Goal: Information Seeking & Learning: Learn about a topic

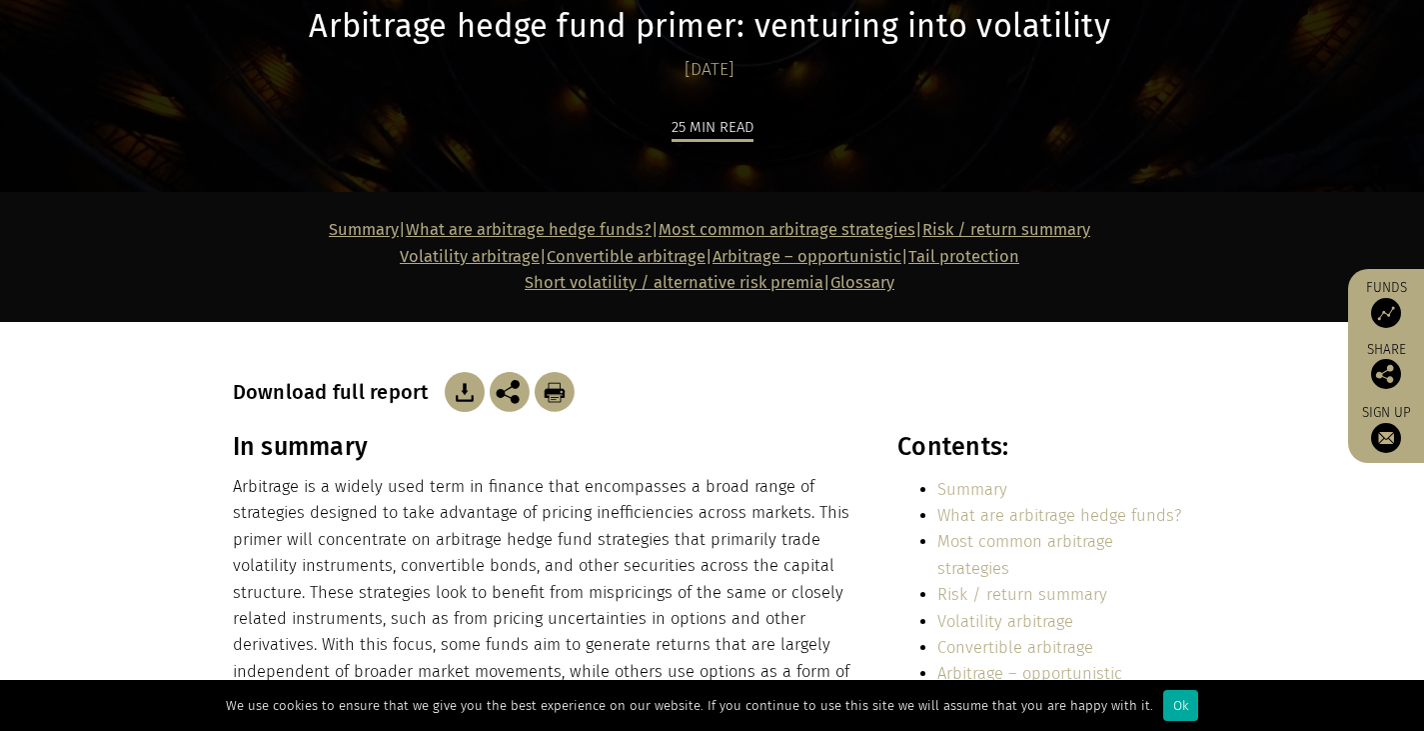
scroll to position [500, 0]
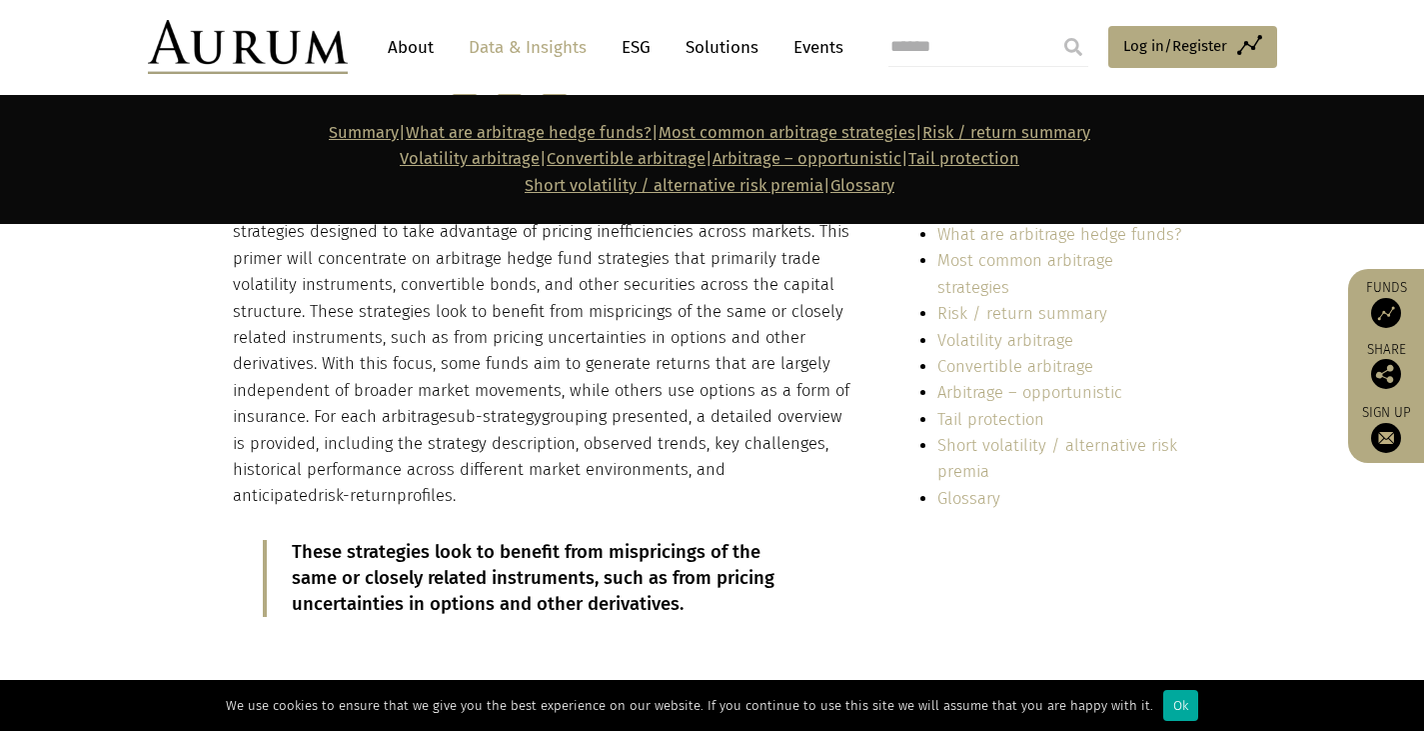
click at [494, 360] on p "Arbitrage is a widely used term in finance that encompasses a broad range of st…" at bounding box center [544, 351] width 622 height 317
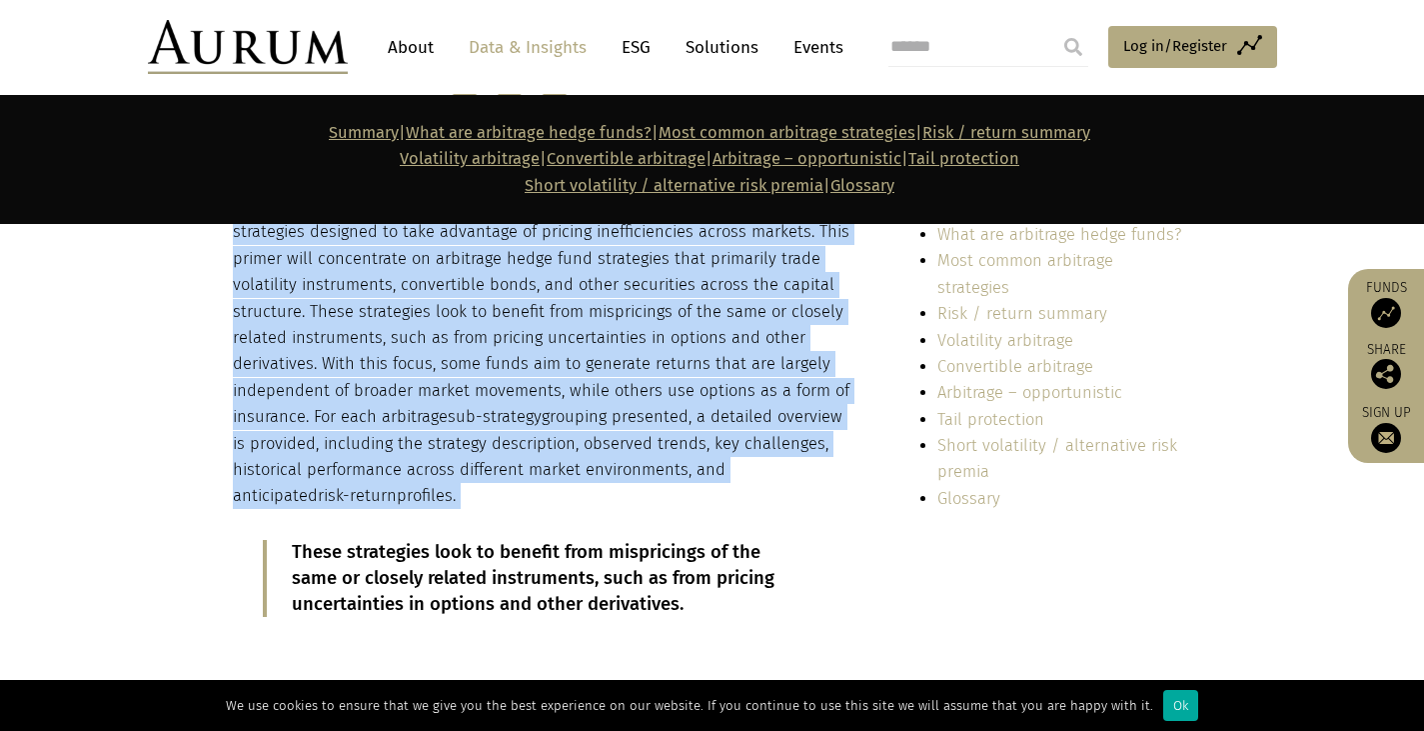
click at [494, 360] on p "Arbitrage is a widely used term in finance that encompasses a broad range of st…" at bounding box center [544, 351] width 622 height 317
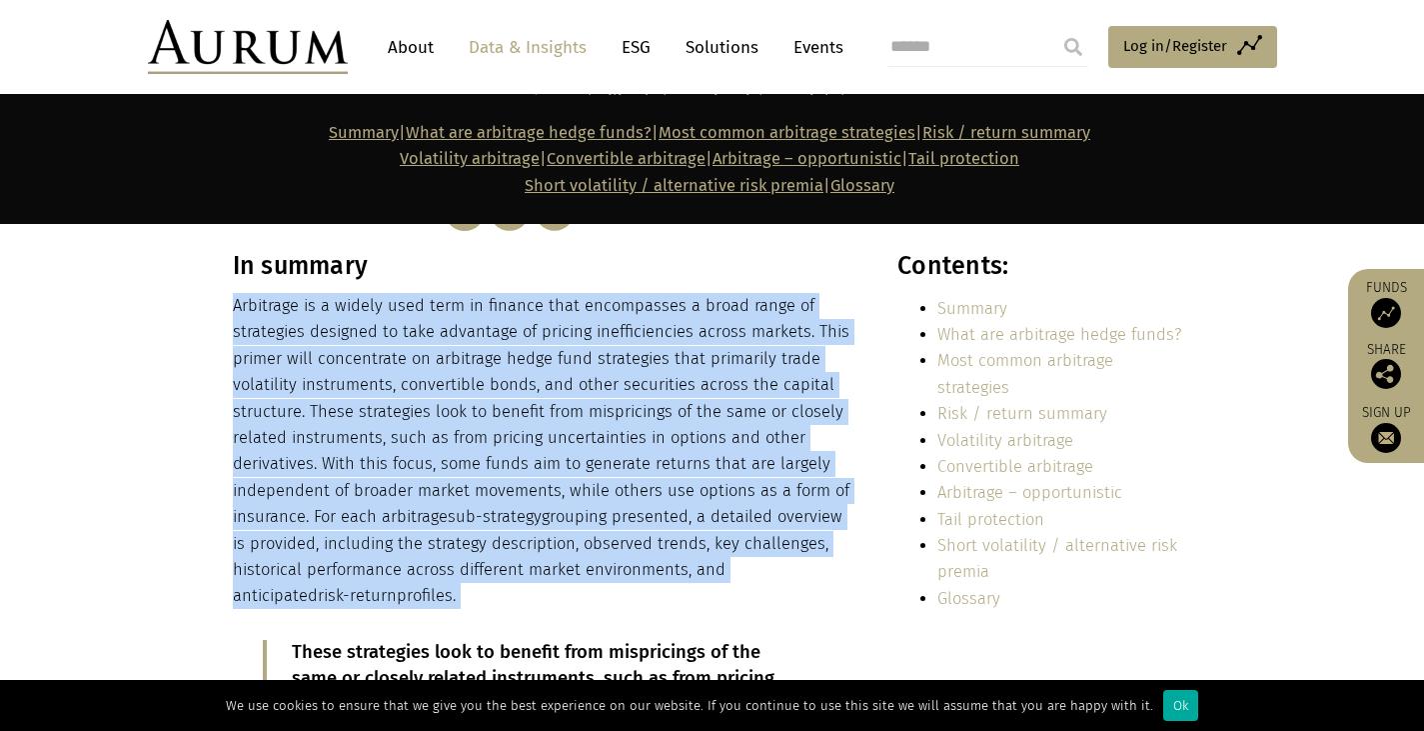
scroll to position [400, 0]
click at [494, 360] on p "Arbitrage is a widely used term in finance that encompasses a broad range of st…" at bounding box center [544, 451] width 622 height 317
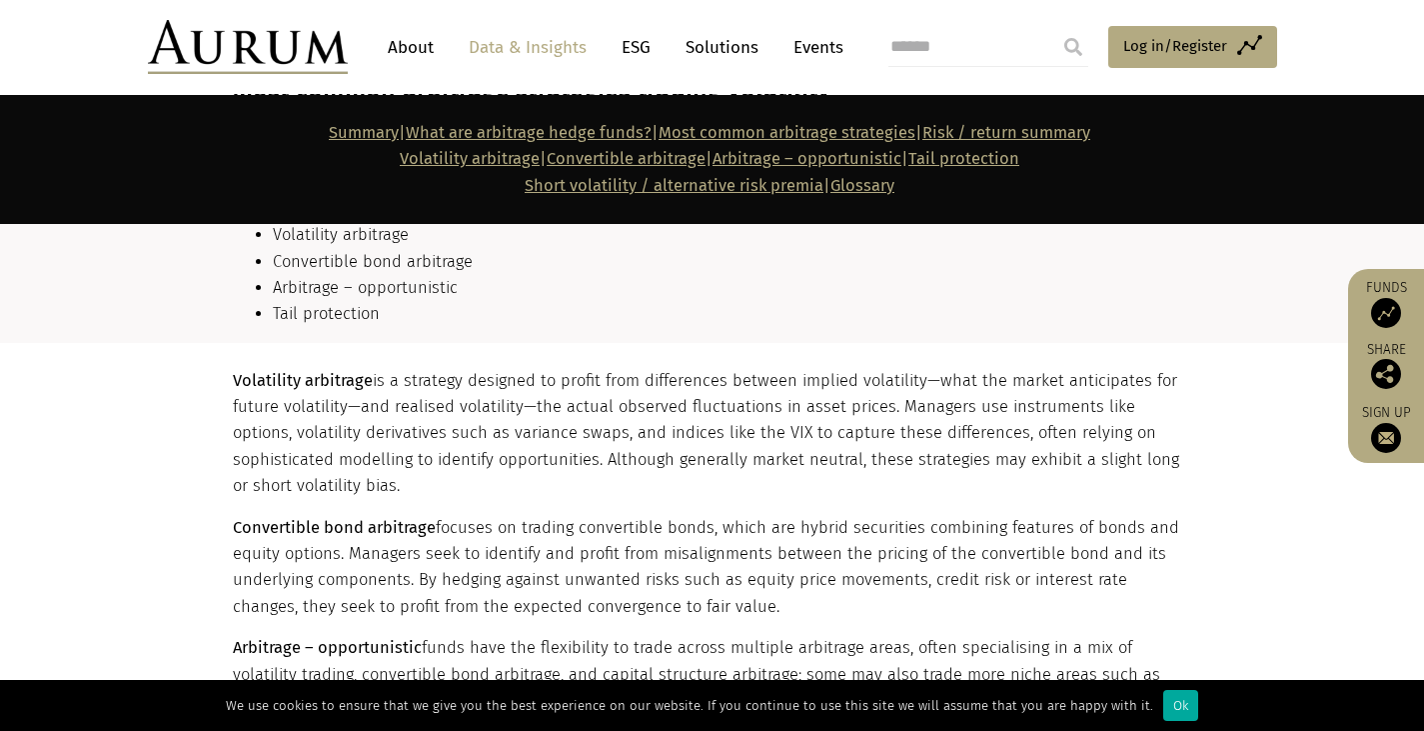
scroll to position [2199, 0]
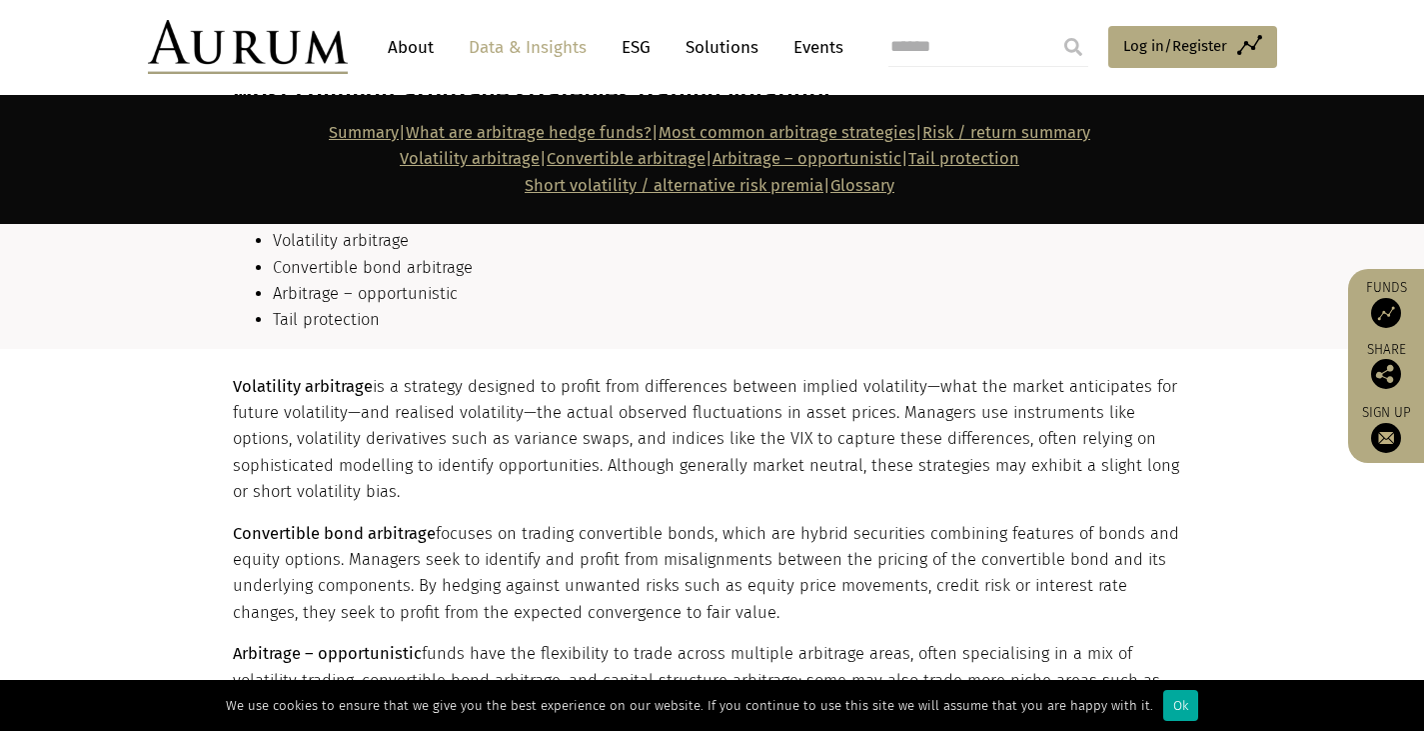
click at [489, 402] on p "Volatility arbitrage is a strategy designed to profit from differences between …" at bounding box center [710, 440] width 955 height 132
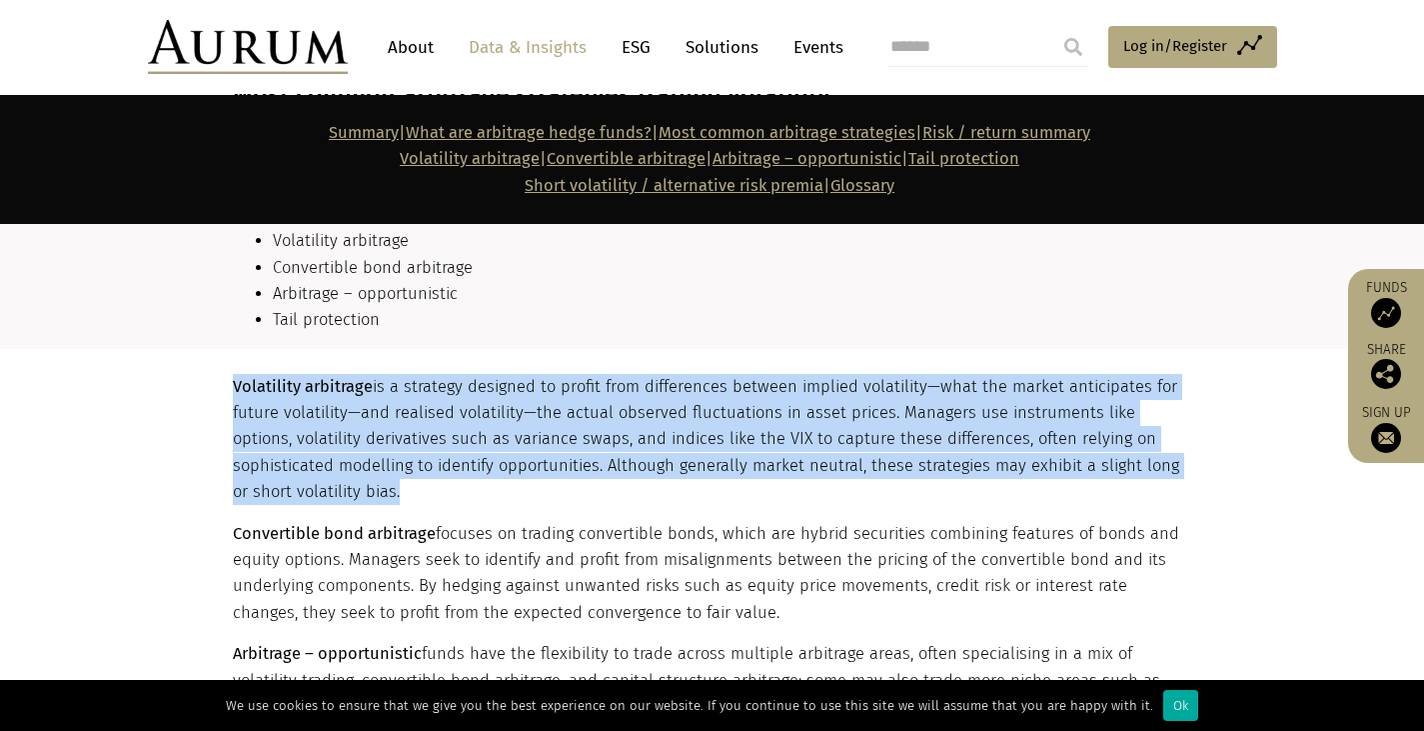
click at [489, 402] on p "Volatility arbitrage is a strategy designed to profit from differences between …" at bounding box center [710, 440] width 955 height 132
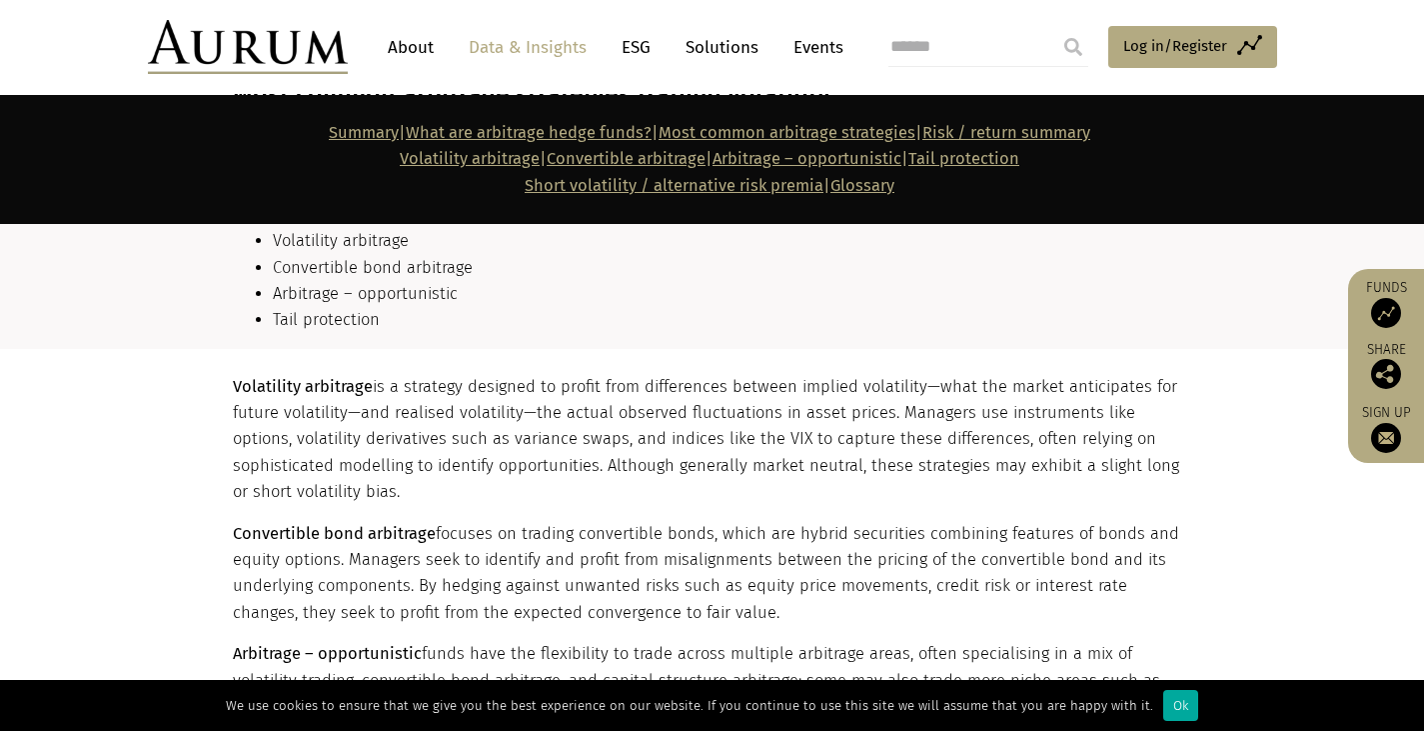
click at [547, 431] on p "Volatility arbitrage is a strategy designed to profit from differences between …" at bounding box center [710, 440] width 955 height 132
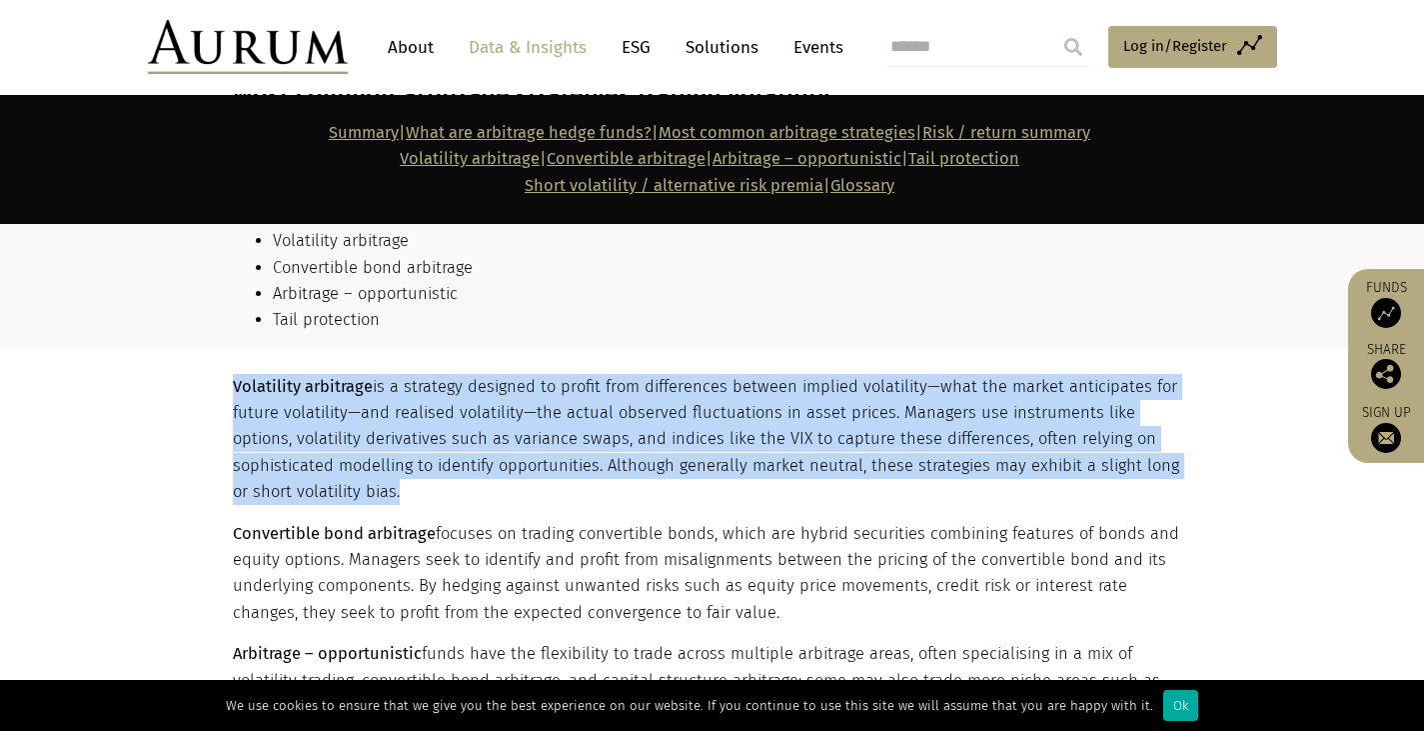
click at [547, 431] on p "Volatility arbitrage is a strategy designed to profit from differences between …" at bounding box center [710, 440] width 955 height 132
click at [452, 441] on p "Volatility arbitrage is a strategy designed to profit from differences between …" at bounding box center [710, 440] width 955 height 132
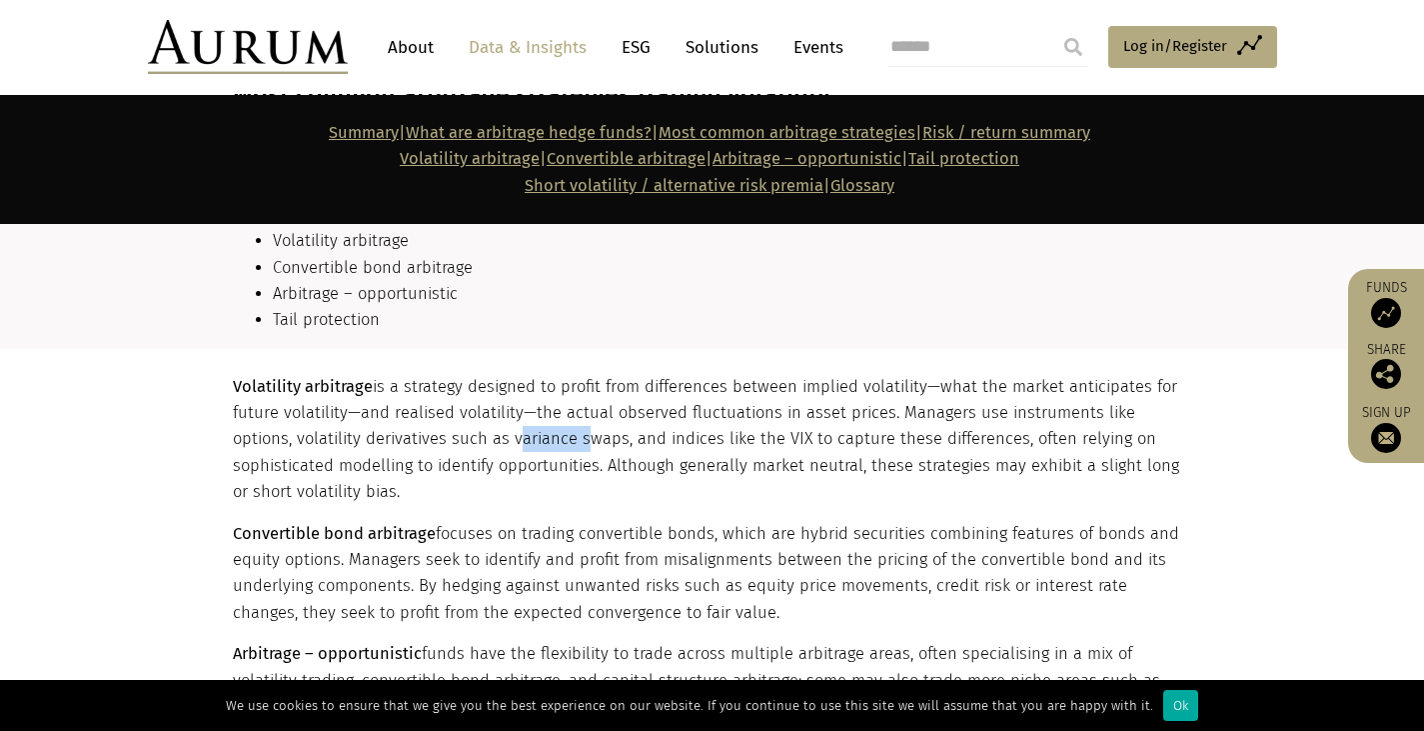
click at [452, 441] on p "Volatility arbitrage is a strategy designed to profit from differences between …" at bounding box center [710, 440] width 955 height 132
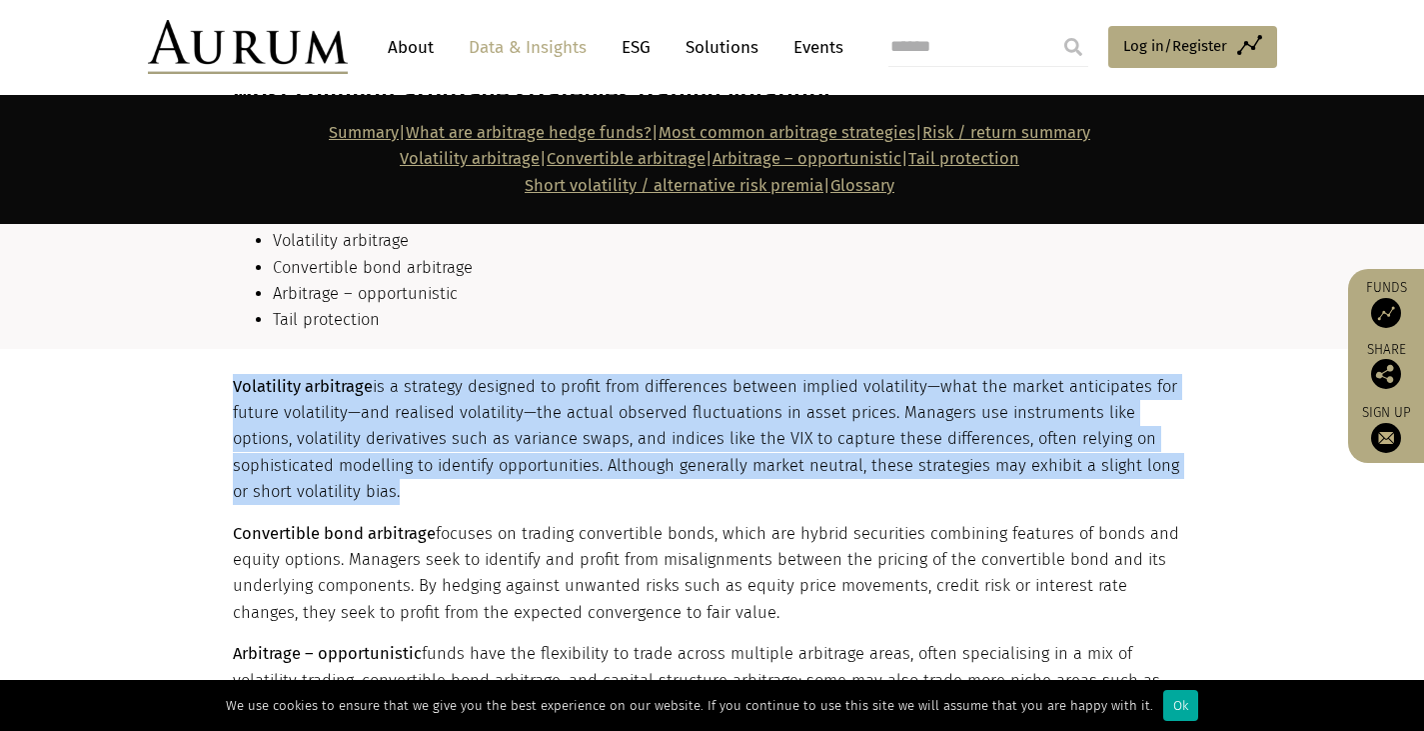
click at [452, 441] on p "Volatility arbitrage is a strategy designed to profit from differences between …" at bounding box center [710, 440] width 955 height 132
click at [562, 417] on p "Volatility arbitrage is a strategy designed to profit from differences between …" at bounding box center [710, 440] width 955 height 132
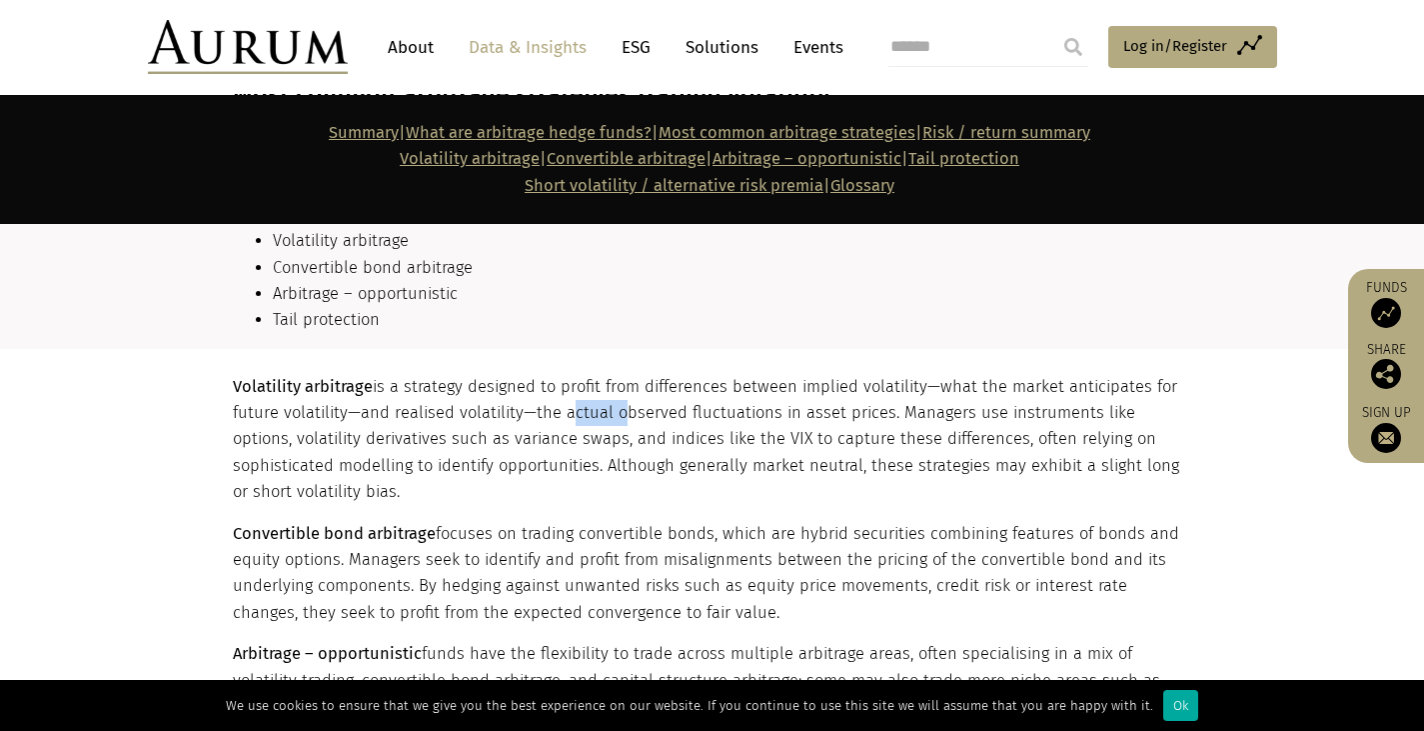
click at [562, 417] on p "Volatility arbitrage is a strategy designed to profit from differences between …" at bounding box center [710, 440] width 955 height 132
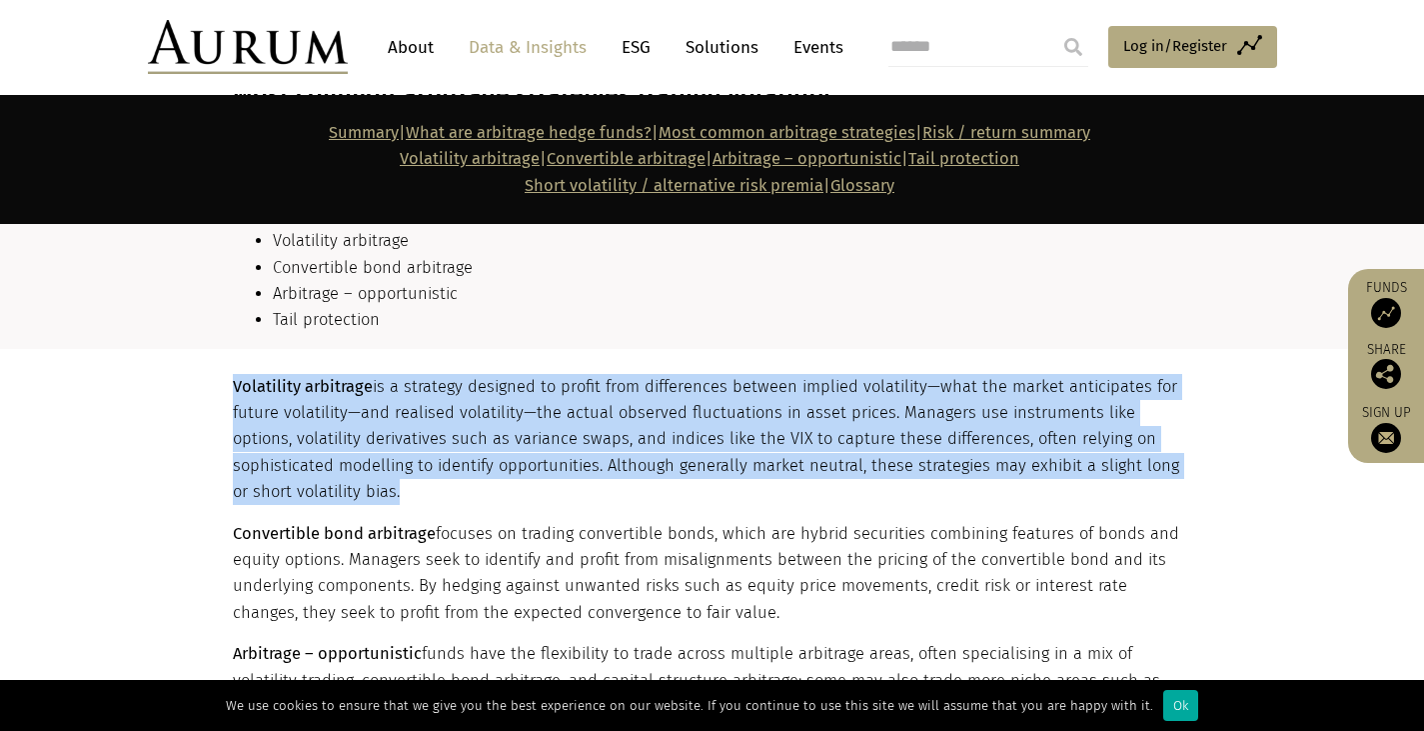
click at [562, 417] on p "Volatility arbitrage is a strategy designed to profit from differences between …" at bounding box center [710, 440] width 955 height 132
